Goal: Information Seeking & Learning: Learn about a topic

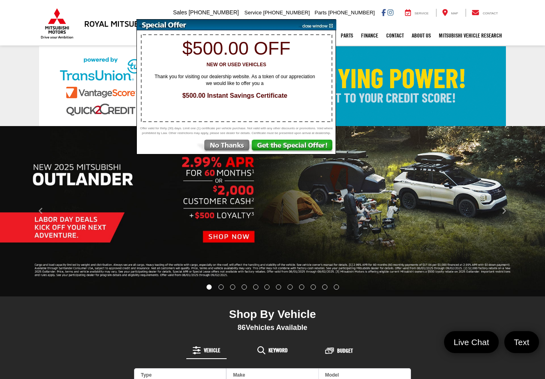
click at [231, 144] on img at bounding box center [222, 147] width 55 height 14
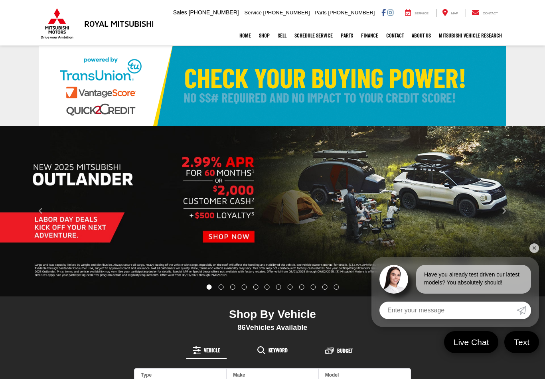
click at [535, 247] on link "✕" at bounding box center [534, 248] width 10 height 10
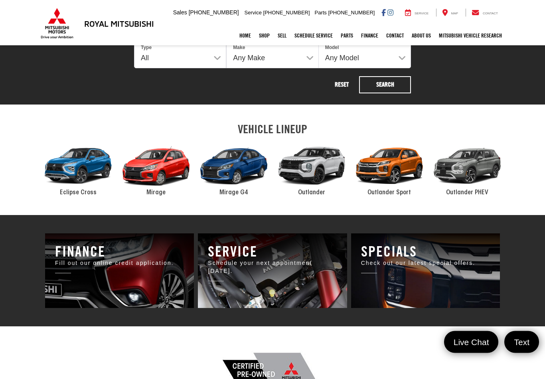
scroll to position [328, 0]
click at [314, 168] on div "2024 Mitsubishi Outlander" at bounding box center [311, 166] width 78 height 53
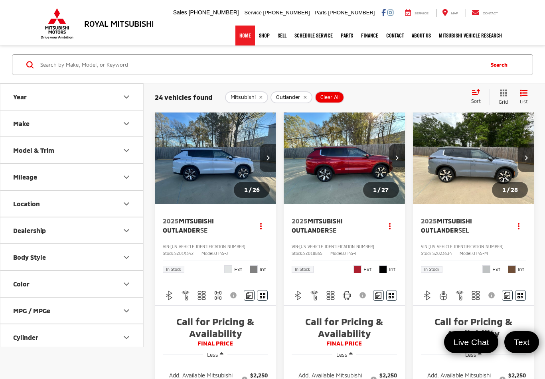
click at [245, 43] on link "Home" at bounding box center [245, 36] width 20 height 20
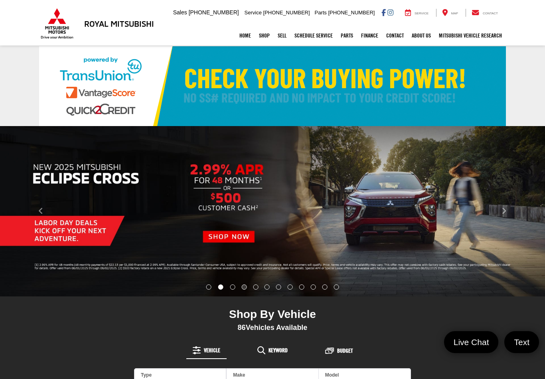
click at [241, 288] on li "Go to slide number 4." at bounding box center [243, 286] width 5 height 5
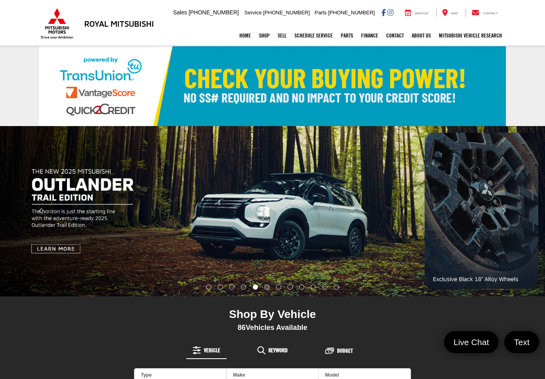
click at [266, 290] on li "Go to slide number 6." at bounding box center [266, 286] width 5 height 5
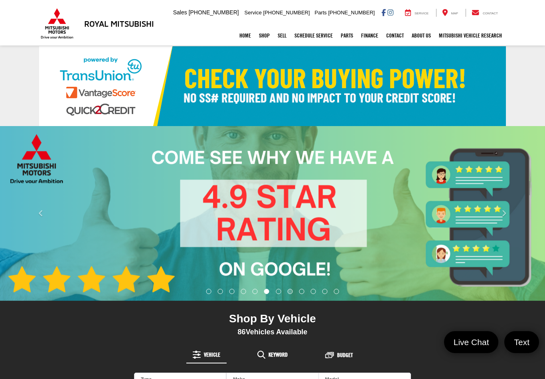
click at [288, 289] on li "Go to slide number 8." at bounding box center [290, 291] width 5 height 5
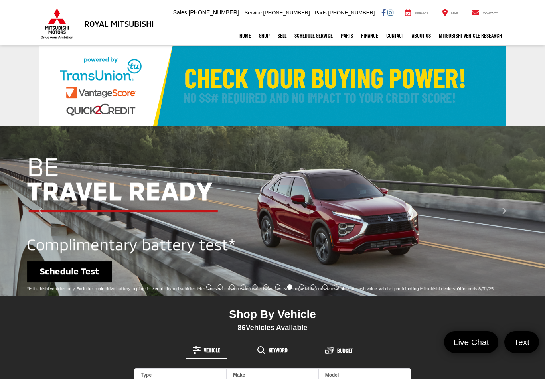
click at [252, 290] on li "Go to slide number 5." at bounding box center [254, 286] width 5 height 5
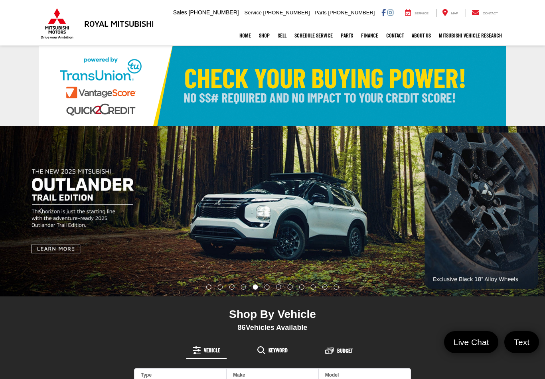
click at [241, 288] on li "Go to slide number 4." at bounding box center [243, 286] width 5 height 5
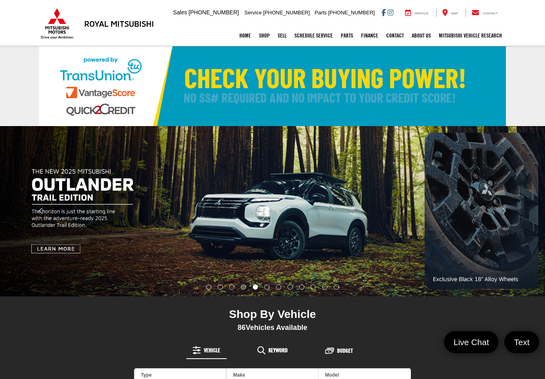
click at [243, 288] on li "Go to slide number 4." at bounding box center [243, 286] width 5 height 5
click at [164, 215] on img "carousel slide number 5 of 12" at bounding box center [272, 211] width 545 height 170
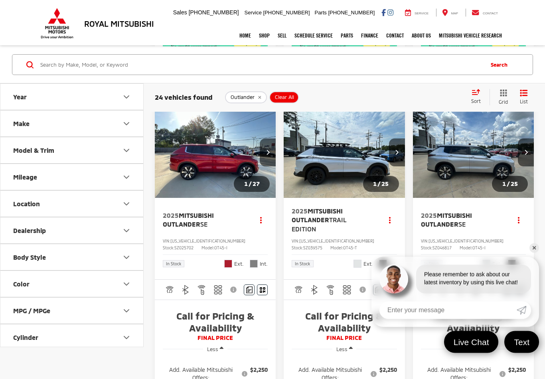
scroll to position [427, 0]
click at [308, 223] on span "Mitsubishi Outlander" at bounding box center [317, 215] width 51 height 16
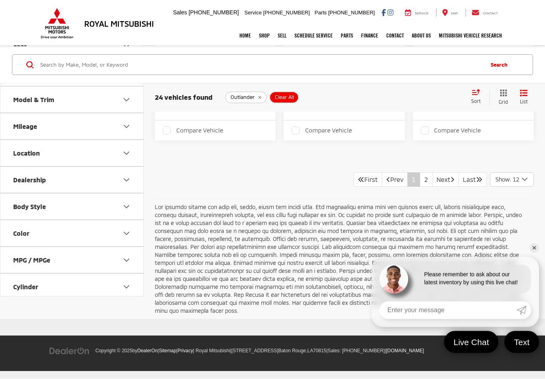
scroll to position [1749, 0]
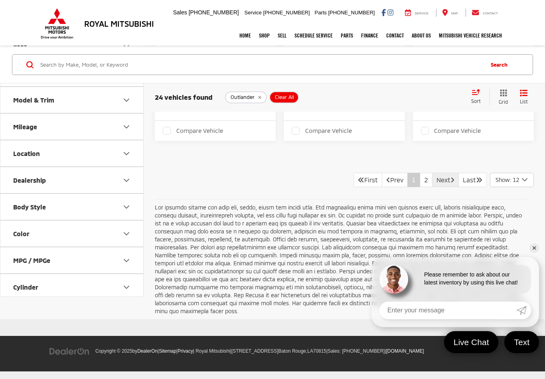
click at [432, 187] on link "Next" at bounding box center [445, 180] width 27 height 14
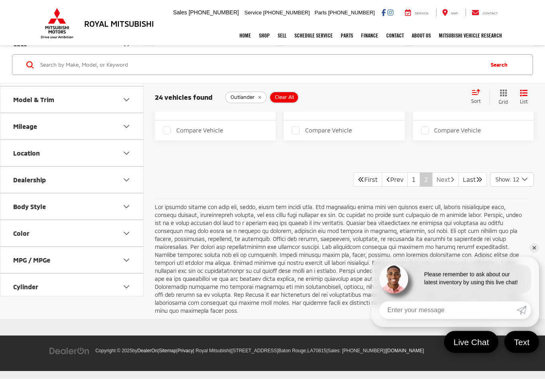
scroll to position [1745, 0]
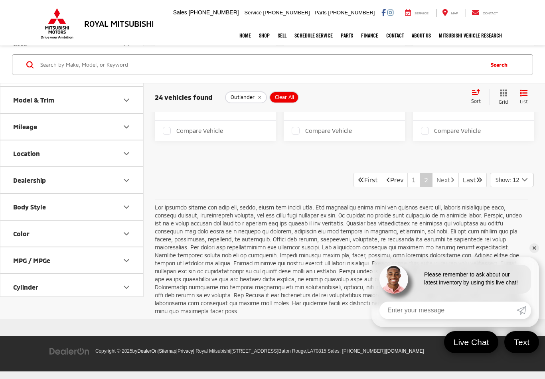
click at [432, 187] on link "Next" at bounding box center [445, 180] width 27 height 14
click at [444, 187] on link "Next" at bounding box center [445, 180] width 27 height 14
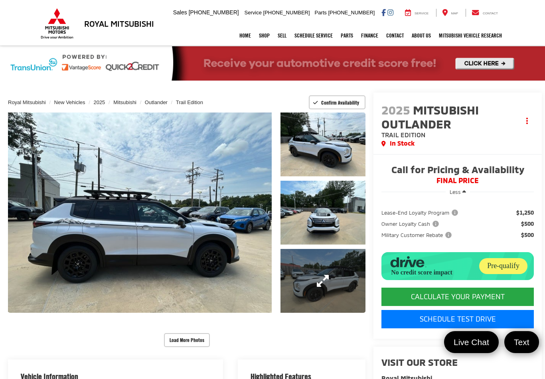
click at [296, 269] on link "Expand Photo 3" at bounding box center [322, 281] width 85 height 64
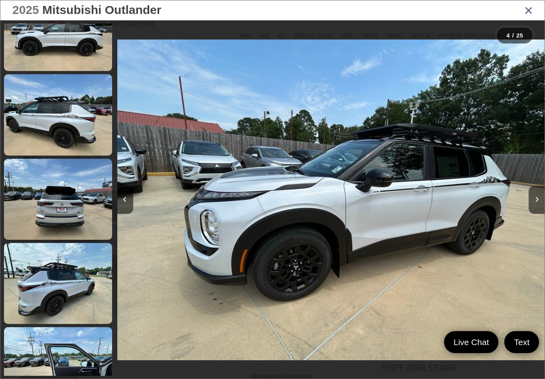
scroll to position [375, 0]
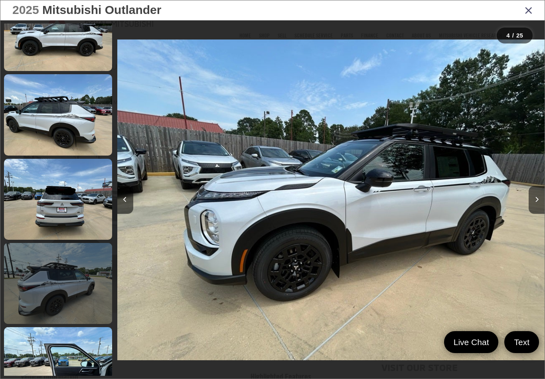
click at [30, 294] on link at bounding box center [58, 283] width 108 height 81
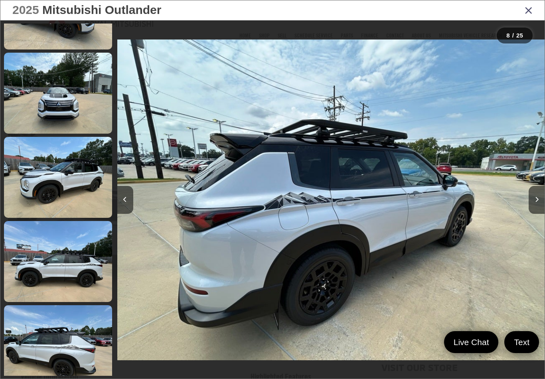
scroll to position [140, 0]
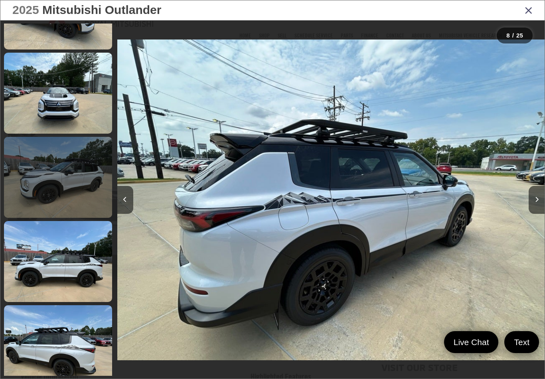
click at [45, 179] on link at bounding box center [58, 177] width 108 height 81
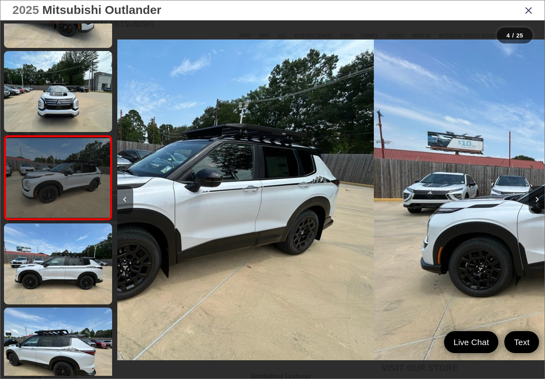
scroll to position [142, 0]
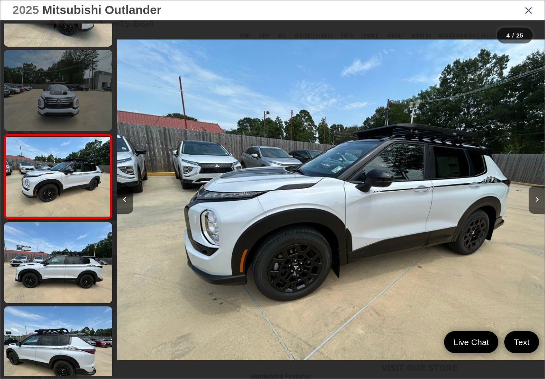
click at [34, 105] on link at bounding box center [58, 90] width 108 height 81
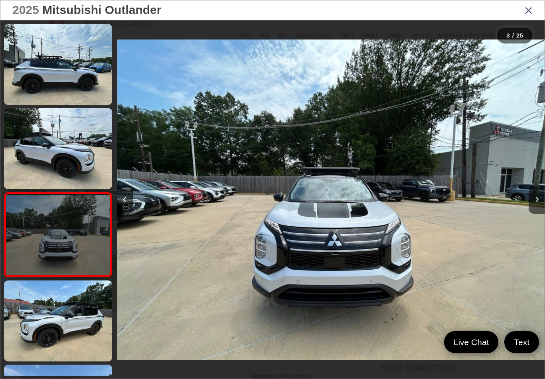
scroll to position [0, 0]
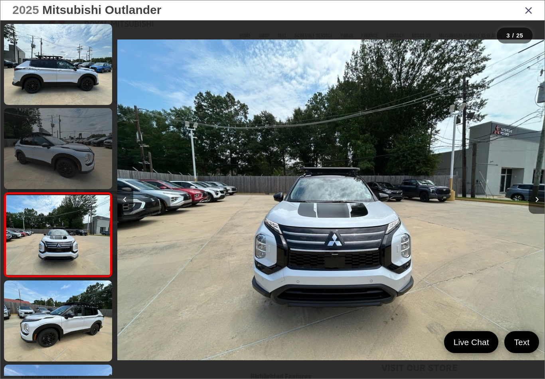
click at [30, 152] on link at bounding box center [58, 148] width 108 height 81
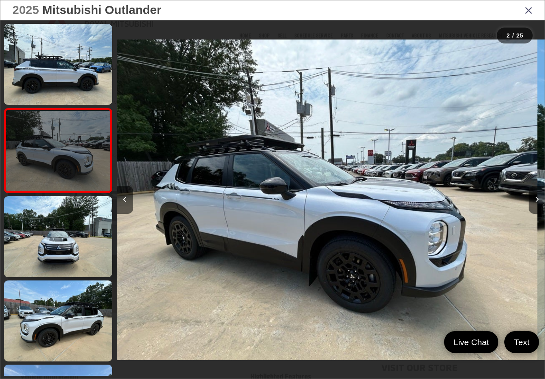
scroll to position [0, 427]
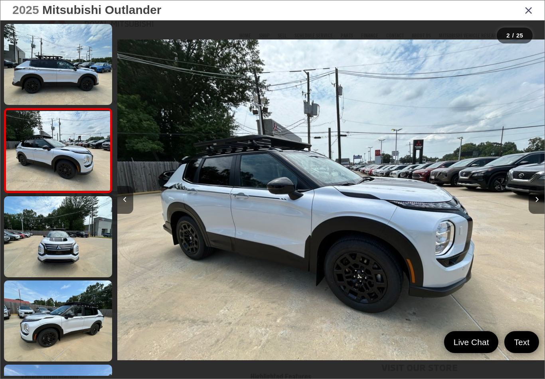
click at [522, 12] on div "2025 Mitsubishi Outlander" at bounding box center [272, 10] width 544 height 20
click at [525, 14] on icon "Close gallery" at bounding box center [529, 10] width 8 height 10
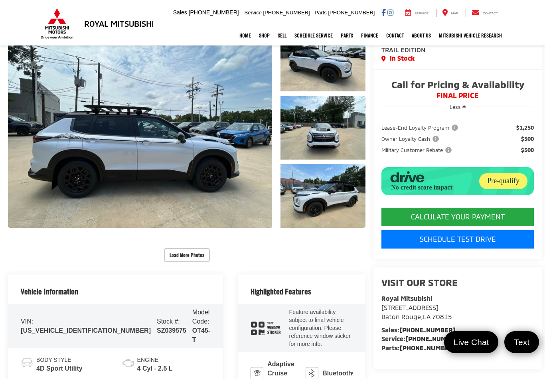
scroll to position [0, 0]
